Goal: Task Accomplishment & Management: Manage account settings

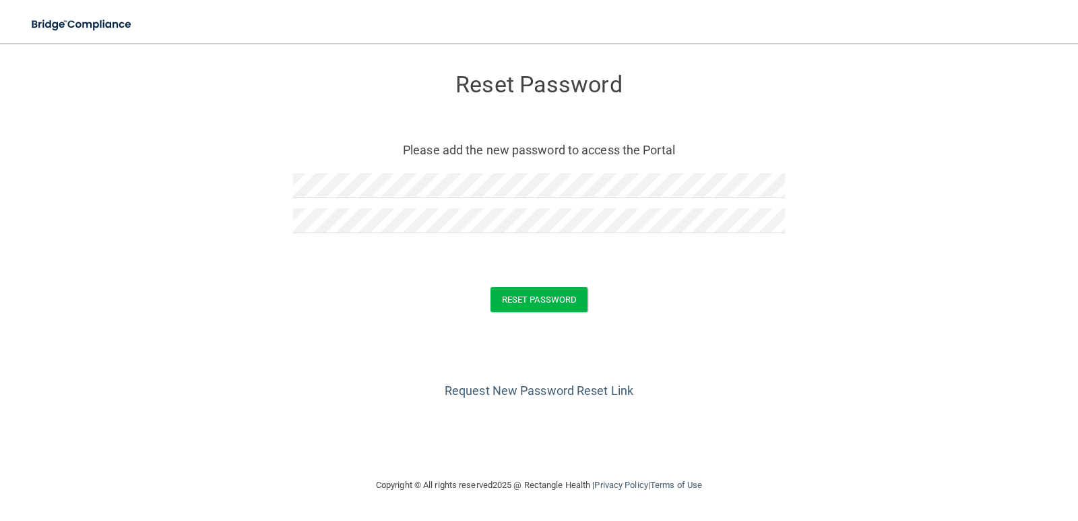
click at [652, 245] on div at bounding box center [539, 248] width 492 height 10
click at [537, 301] on button "Reset Password" at bounding box center [539, 299] width 97 height 25
click at [542, 253] on div at bounding box center [539, 248] width 492 height 10
click at [535, 306] on button "Reset Password" at bounding box center [539, 299] width 97 height 25
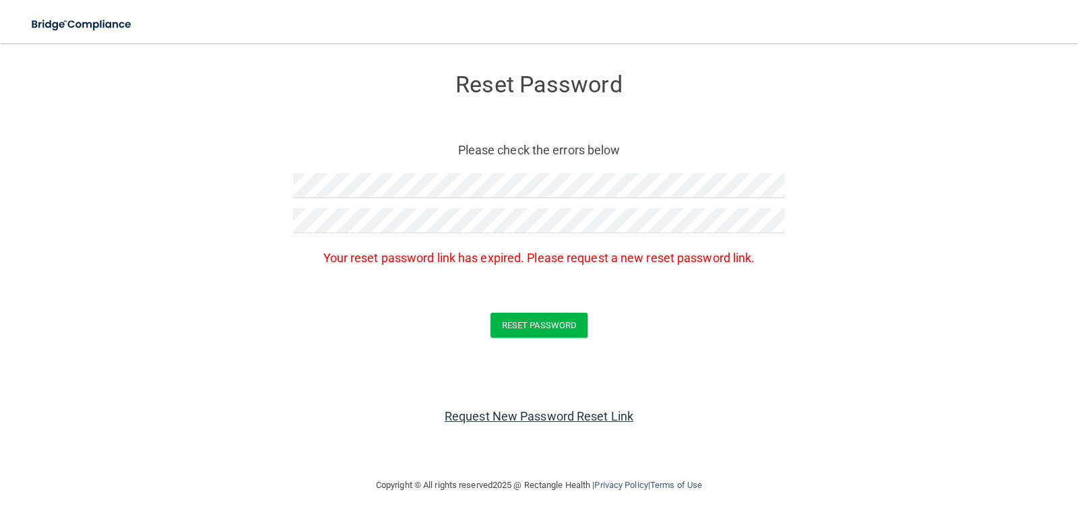
click at [532, 413] on link "Request New Password Reset Link" at bounding box center [539, 416] width 189 height 14
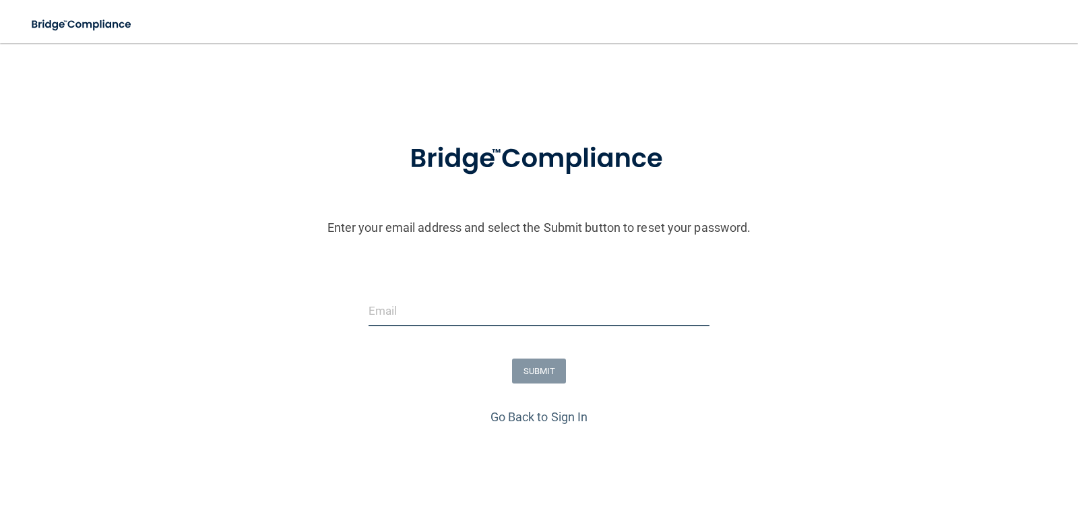
click at [407, 317] on input "email" at bounding box center [540, 311] width 342 height 30
type input "[EMAIL_ADDRESS][DOMAIN_NAME]"
click at [529, 367] on button "SUBMIT" at bounding box center [539, 370] width 55 height 25
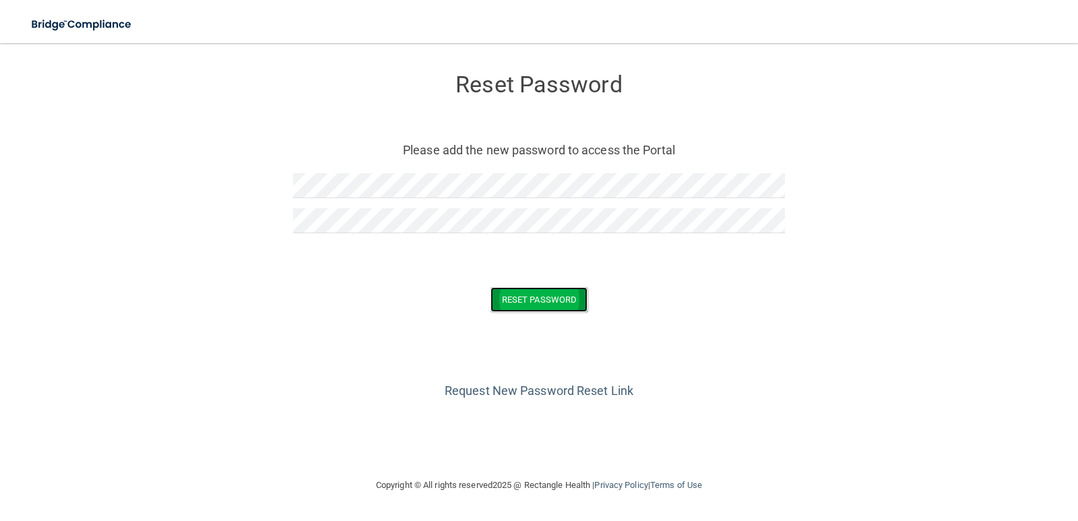
click at [561, 307] on button "Reset Password" at bounding box center [539, 299] width 97 height 25
